Goal: Navigation & Orientation: Find specific page/section

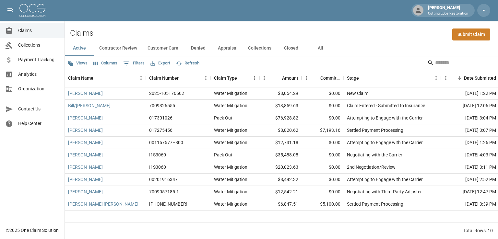
click at [119, 49] on button "Contractor Review" at bounding box center [118, 49] width 48 height 16
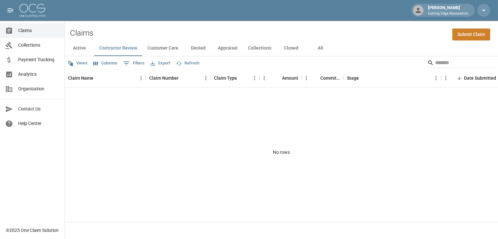
click at [156, 47] on button "Customer Care" at bounding box center [162, 49] width 41 height 16
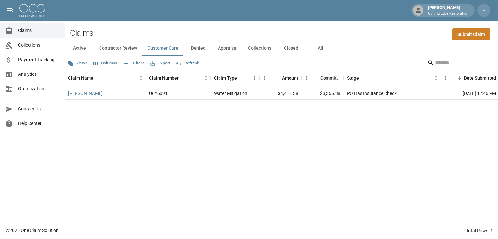
click at [198, 51] on button "Denied" at bounding box center [197, 49] width 29 height 16
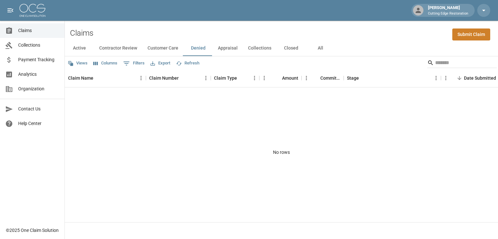
click at [221, 48] on button "Appraisal" at bounding box center [228, 49] width 30 height 16
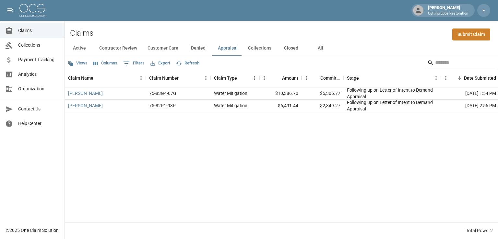
click at [252, 49] on button "Collections" at bounding box center [260, 49] width 34 height 16
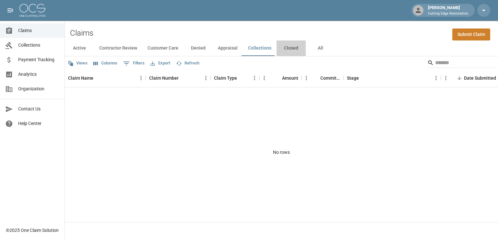
click at [286, 46] on button "Closed" at bounding box center [291, 49] width 29 height 16
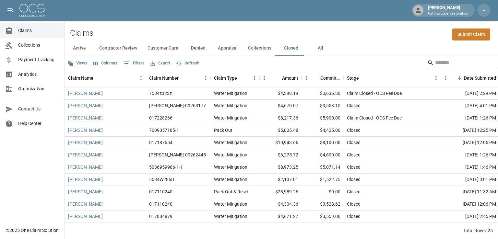
click at [77, 47] on button "Active" at bounding box center [79, 49] width 29 height 16
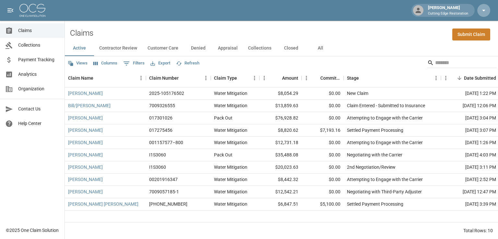
click at [484, 8] on icon "button" at bounding box center [484, 10] width 8 height 8
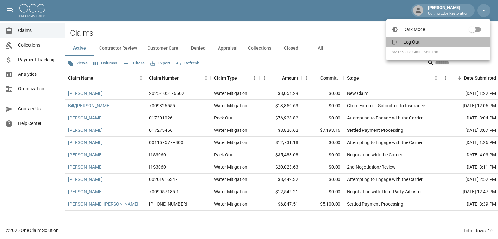
click at [421, 40] on span "Log Out" at bounding box center [444, 42] width 82 height 6
